Goal: Task Accomplishment & Management: Use online tool/utility

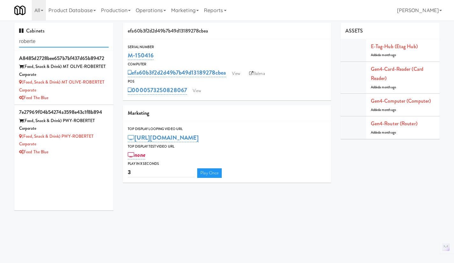
click at [73, 39] on input "roberte" at bounding box center [63, 42] width 89 height 12
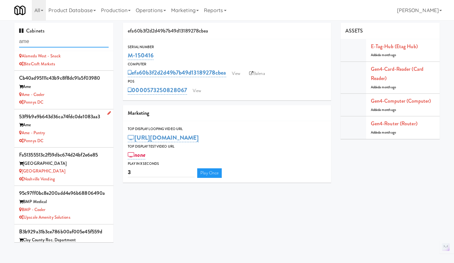
scroll to position [95, 0]
type input "ame"
click at [76, 137] on div "Pennys DC" at bounding box center [63, 140] width 89 height 8
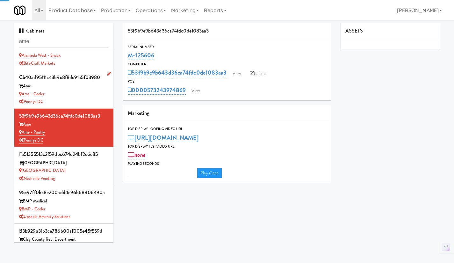
type input "3"
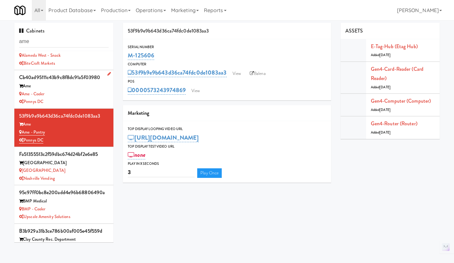
click at [75, 93] on div "Ame - Cooler" at bounding box center [63, 94] width 89 height 8
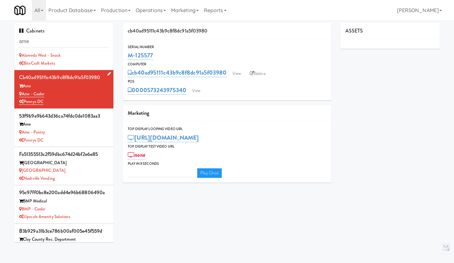
type input "3"
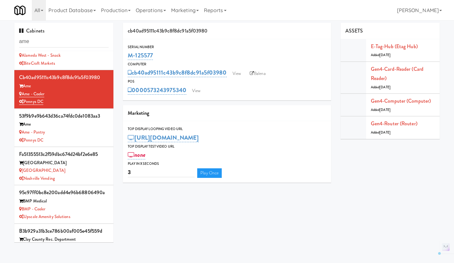
drag, startPoint x: 159, startPoint y: 54, endPoint x: 121, endPoint y: 54, distance: 37.6
click at [121, 54] on div "cb40ad95111c43b9c8f8dc91a5f03980 Serial Number M-125577 Computer cb40ad95111c43…" at bounding box center [226, 105] width 217 height 164
click at [35, 40] on input "ame" at bounding box center [63, 42] width 89 height 12
